Goal: Task Accomplishment & Management: Manage account settings

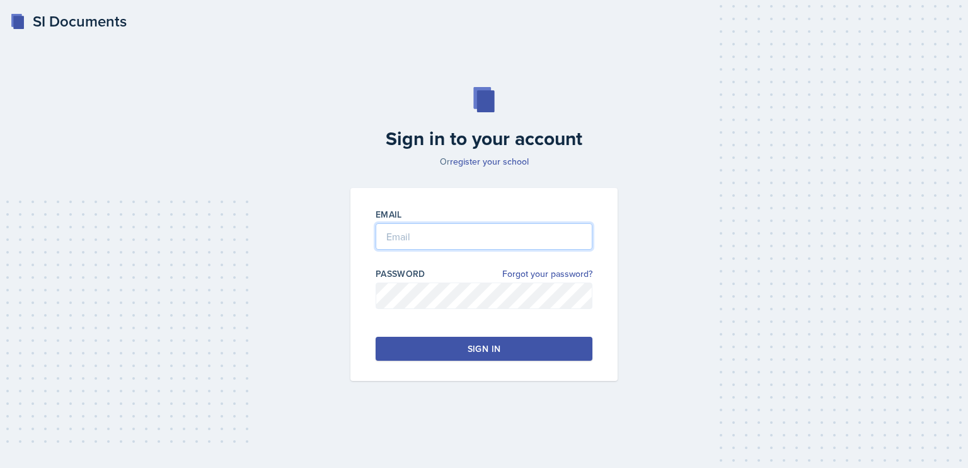
click at [433, 239] on input "email" at bounding box center [484, 236] width 217 height 26
type input "jcj1117@mavs.uta.edu"
click at [467, 355] on button "Sign in" at bounding box center [484, 349] width 217 height 24
click at [478, 338] on button "Sign in" at bounding box center [484, 349] width 217 height 24
click at [494, 345] on div "Sign in" at bounding box center [484, 348] width 33 height 13
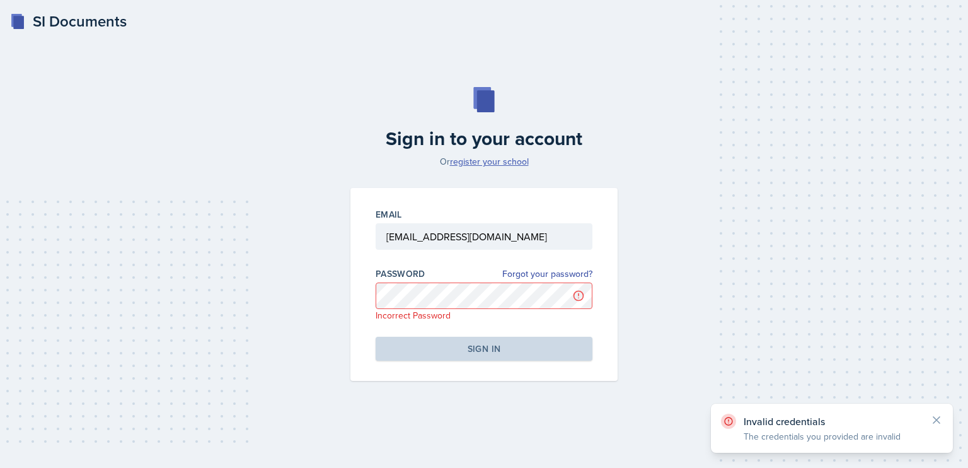
click at [496, 162] on link "register your school" at bounding box center [489, 161] width 79 height 13
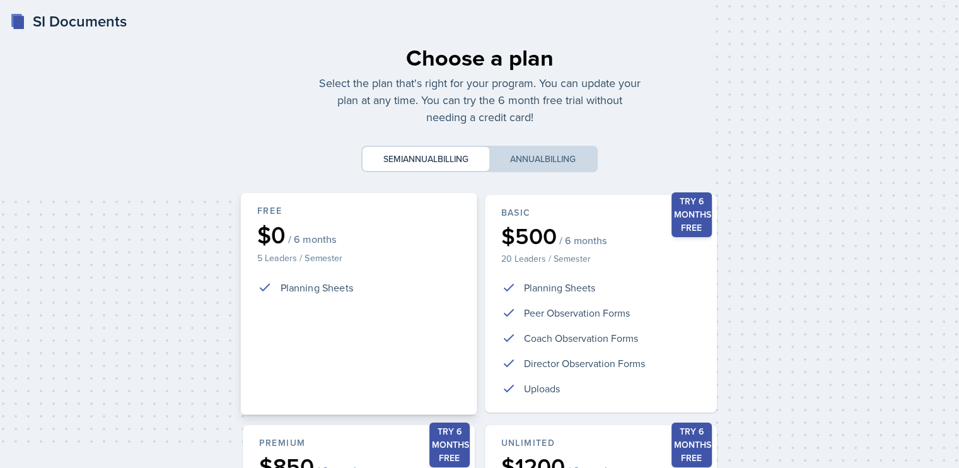
click at [411, 276] on div "Free $0 / 6 months 5 Leaders / Semester Planning Sheets" at bounding box center [358, 304] width 236 height 222
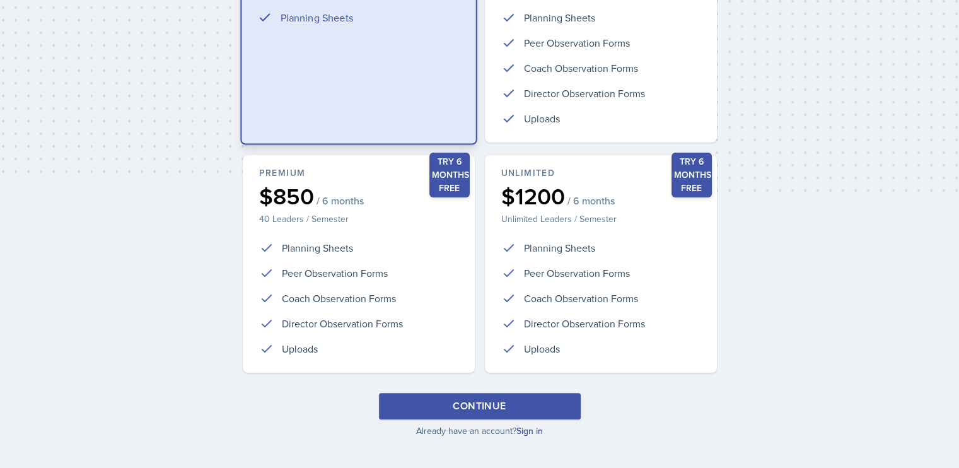
scroll to position [277, 0]
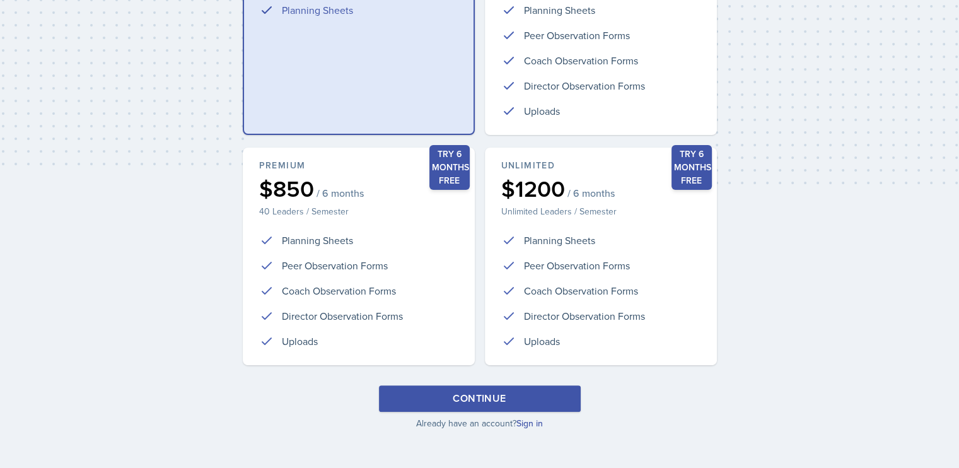
click at [481, 395] on div "Continue" at bounding box center [479, 398] width 53 height 15
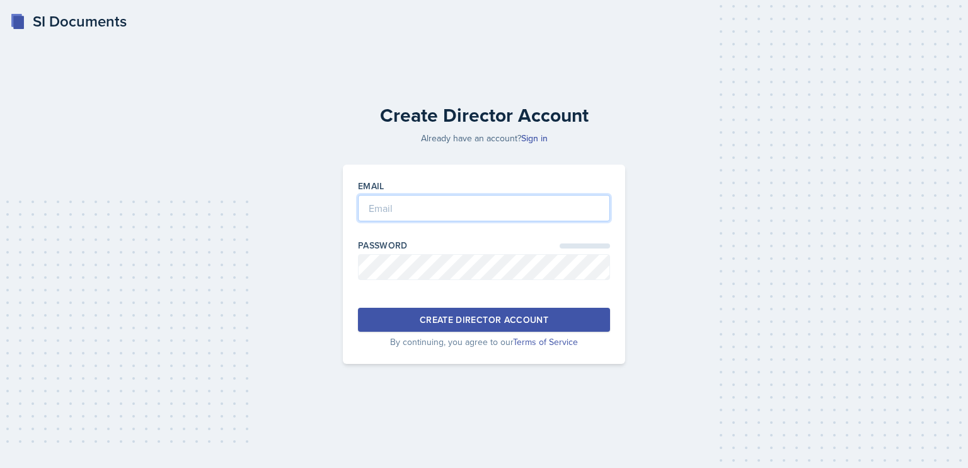
click at [455, 206] on input "email" at bounding box center [484, 208] width 252 height 26
type input "jcj1117@mavs.uta.edu"
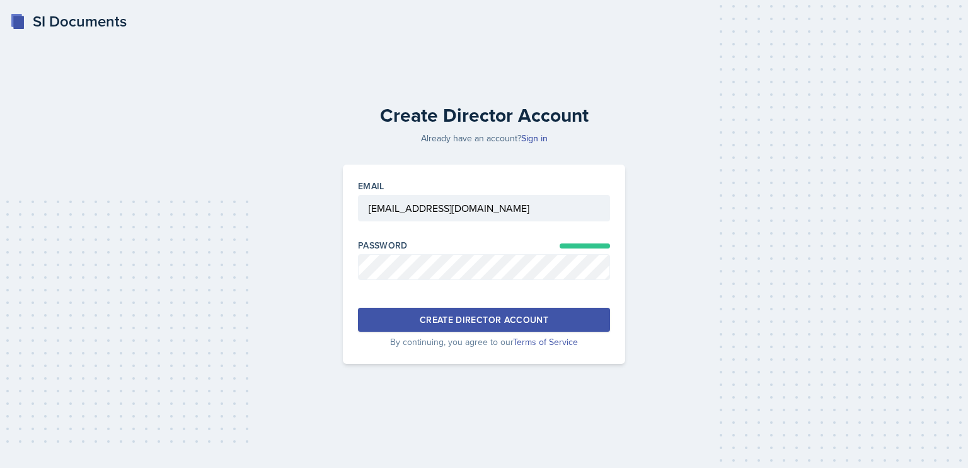
click at [492, 320] on div "Create Director Account" at bounding box center [484, 319] width 129 height 13
click at [790, 429] on div "Account Already Exists A user with that email already exists" at bounding box center [832, 428] width 177 height 29
click at [537, 140] on link "Sign in" at bounding box center [534, 138] width 26 height 13
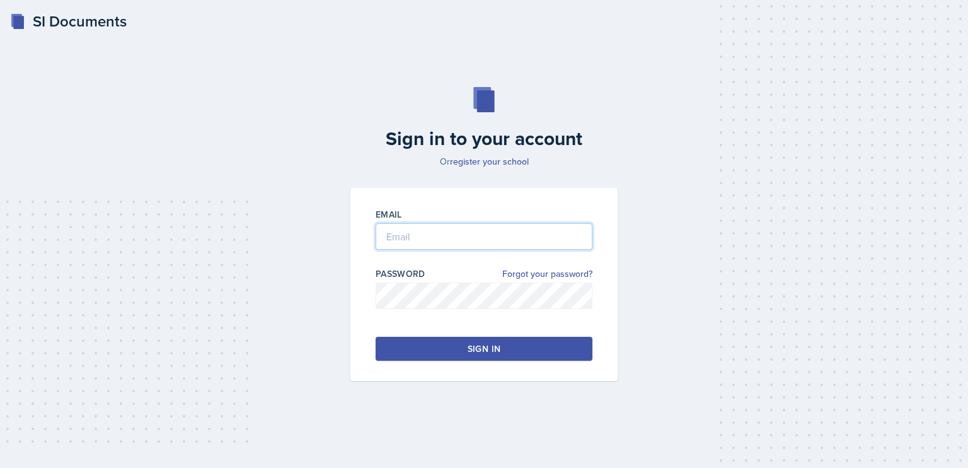
click at [457, 237] on input "email" at bounding box center [484, 236] width 217 height 26
type input "jcj1117@mavs.uta.edu"
click at [468, 353] on div "Sign in" at bounding box center [484, 348] width 33 height 13
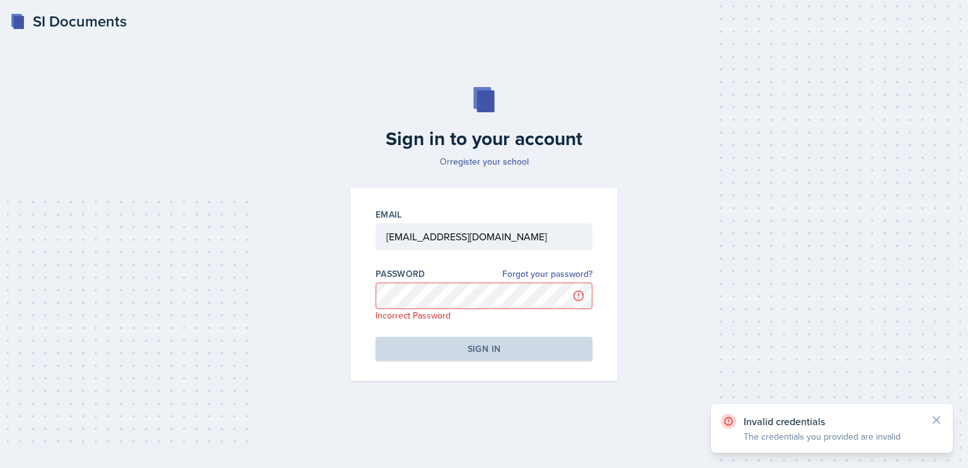
click at [519, 281] on div "Password Forgot your password? Incorrect Password" at bounding box center [484, 294] width 217 height 54
click at [525, 276] on link "Forgot your password?" at bounding box center [547, 273] width 90 height 13
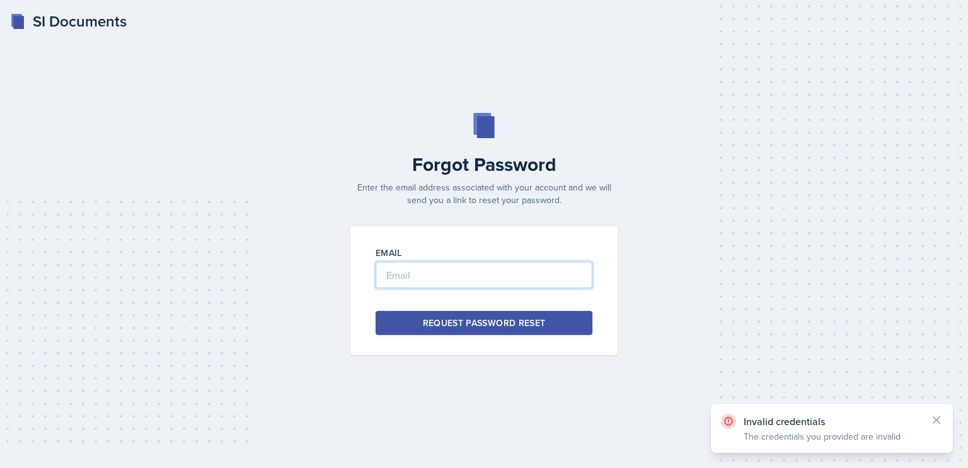
click at [525, 276] on input "email" at bounding box center [484, 275] width 217 height 26
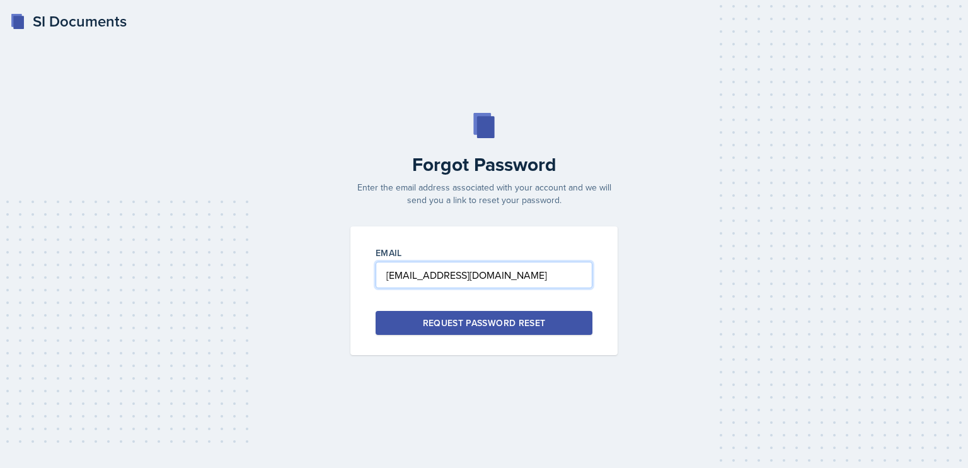
type input "jcj1117@mavs.uta.edu"
click at [489, 316] on div "Request Password Reset" at bounding box center [484, 322] width 123 height 13
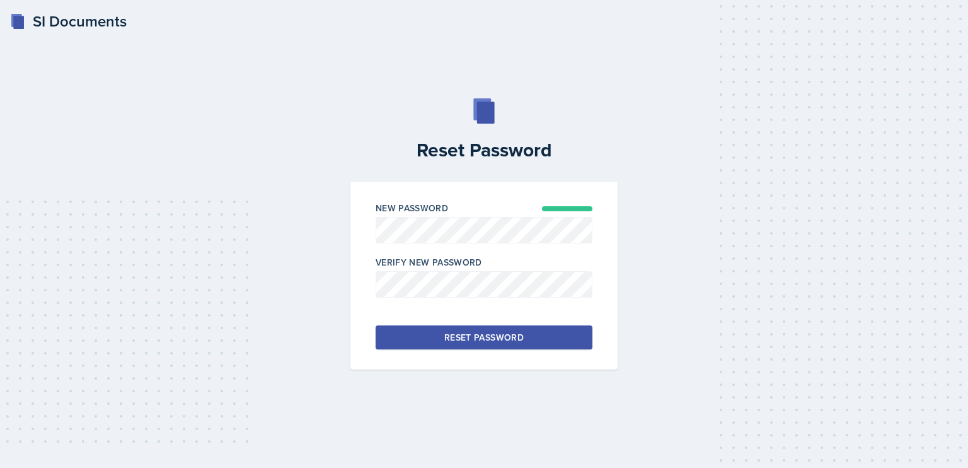
click at [467, 328] on button "Reset Password" at bounding box center [484, 337] width 217 height 24
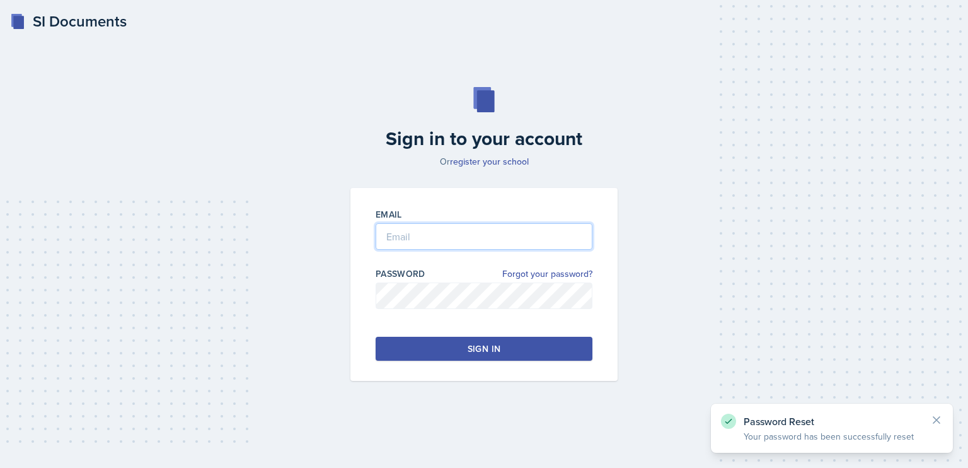
click at [459, 236] on input "email" at bounding box center [484, 236] width 217 height 26
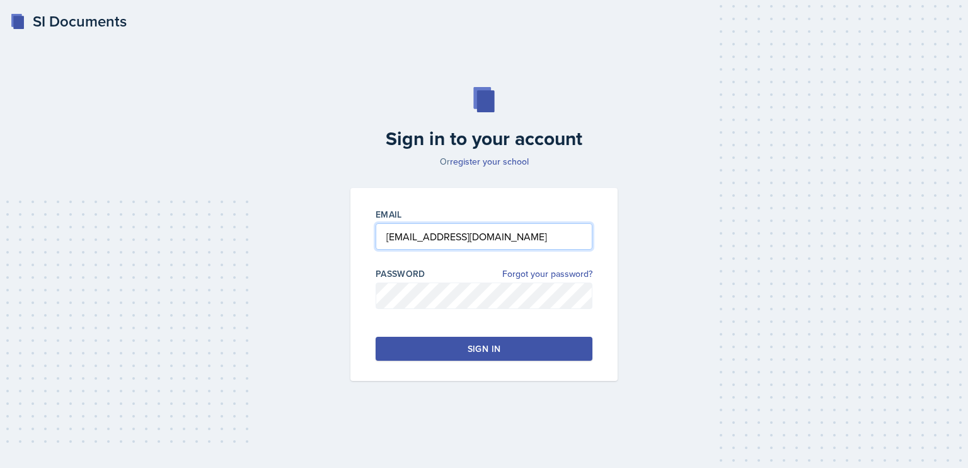
type input "[EMAIL_ADDRESS][DOMAIN_NAME]"
click at [484, 347] on div "Sign in" at bounding box center [484, 348] width 33 height 13
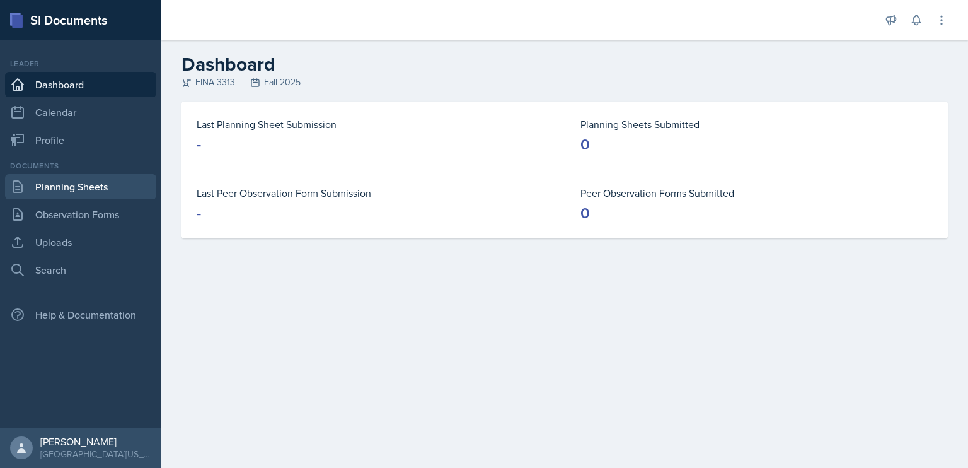
click at [78, 186] on link "Planning Sheets" at bounding box center [80, 186] width 151 height 25
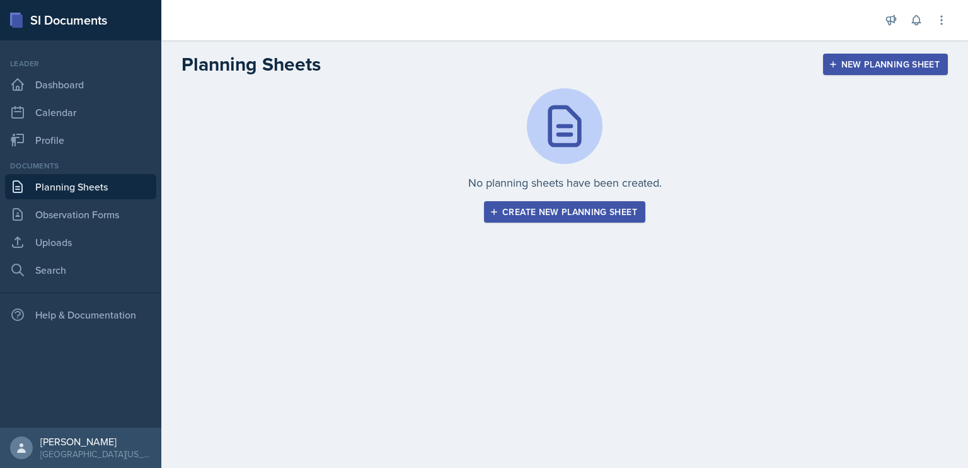
click at [571, 214] on div "Create new planning sheet" at bounding box center [564, 212] width 145 height 10
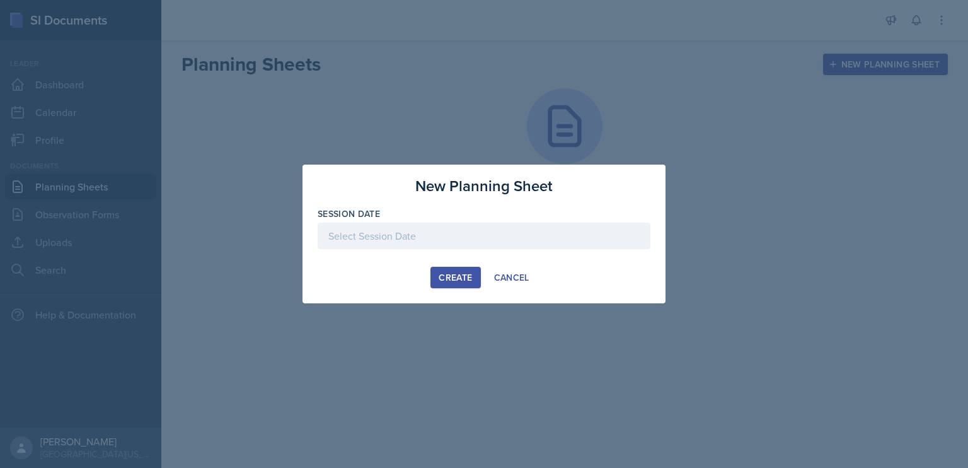
click at [501, 239] on div at bounding box center [484, 236] width 333 height 26
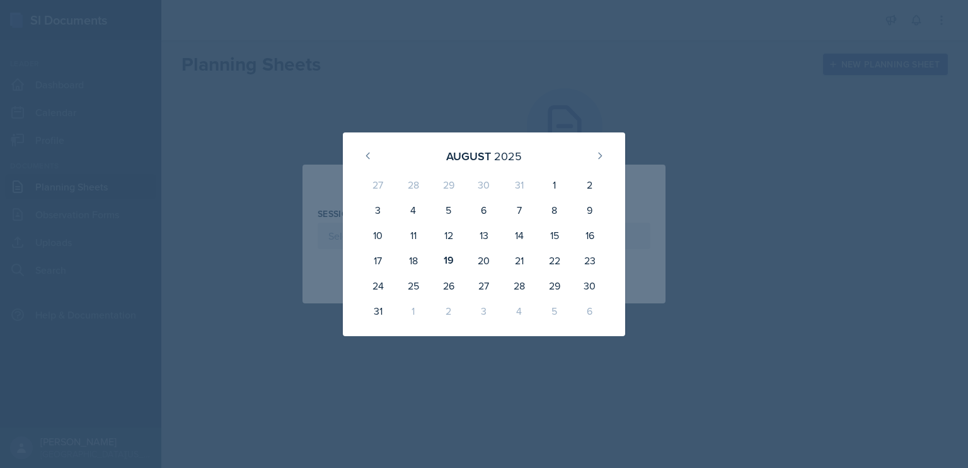
click at [745, 267] on div at bounding box center [484, 234] width 968 height 468
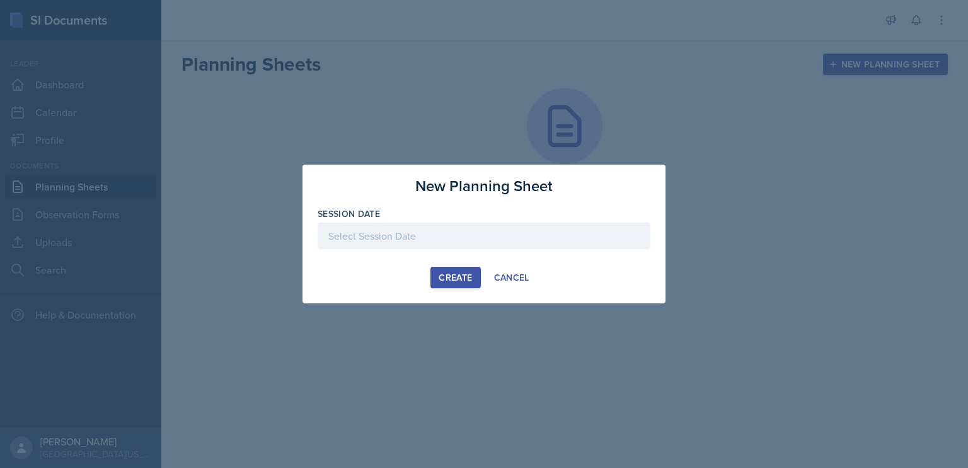
click at [508, 277] on div "Cancel" at bounding box center [511, 277] width 35 height 10
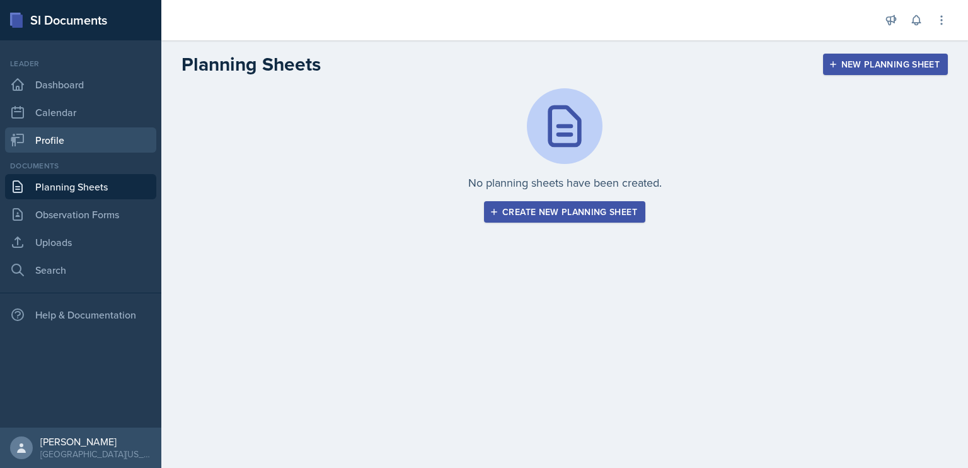
click at [98, 139] on link "Profile" at bounding box center [80, 139] width 151 height 25
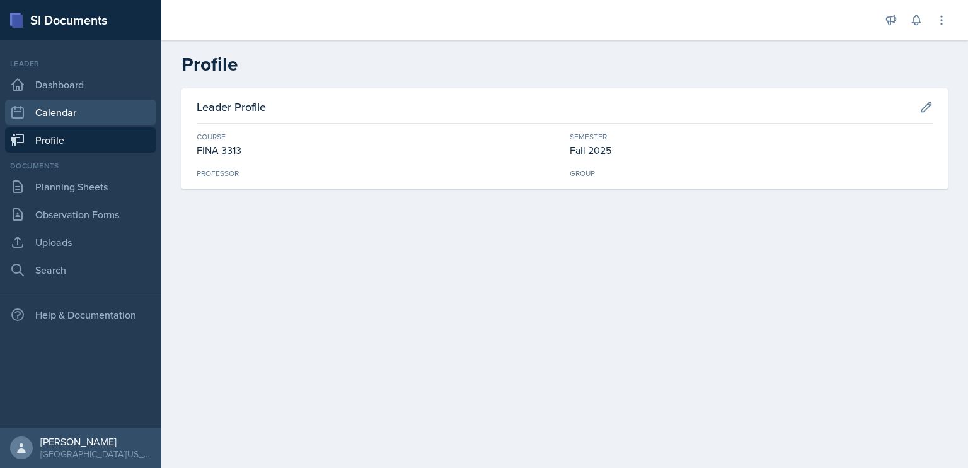
click at [85, 114] on link "Calendar" at bounding box center [80, 112] width 151 height 25
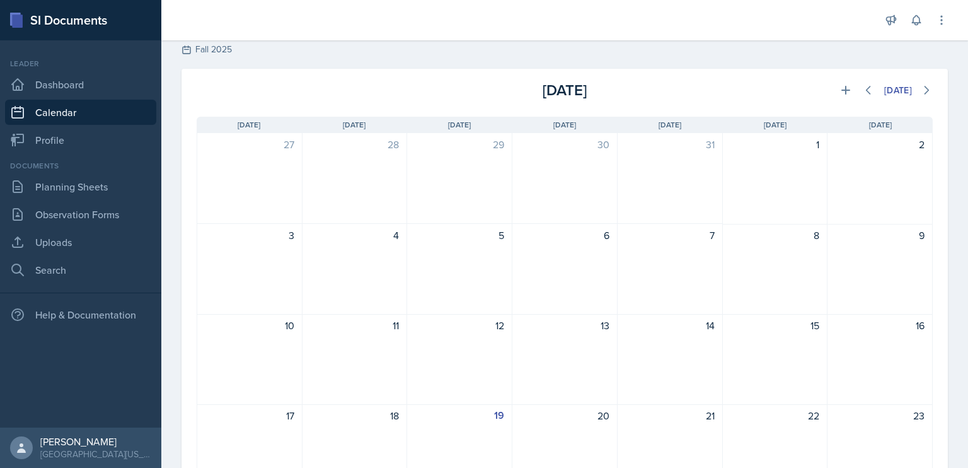
scroll to position [33, 0]
click at [84, 93] on link "Dashboard" at bounding box center [80, 84] width 151 height 25
